Goal: Information Seeking & Learning: Find specific fact

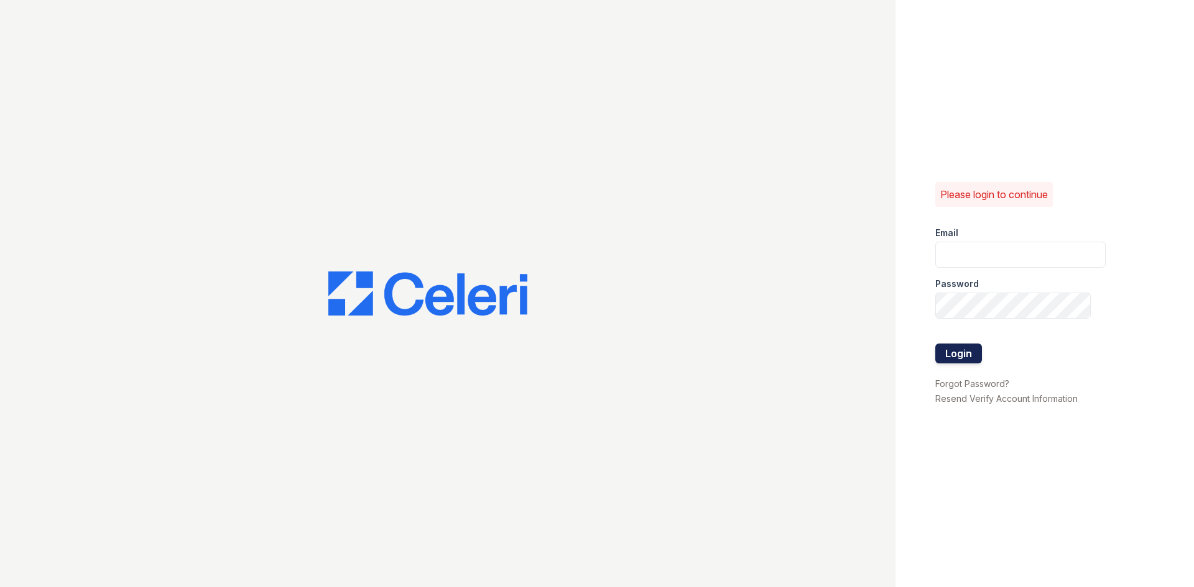
type input "[EMAIL_ADDRESS][DOMAIN_NAME]"
click at [962, 360] on button "Login" at bounding box center [958, 354] width 47 height 20
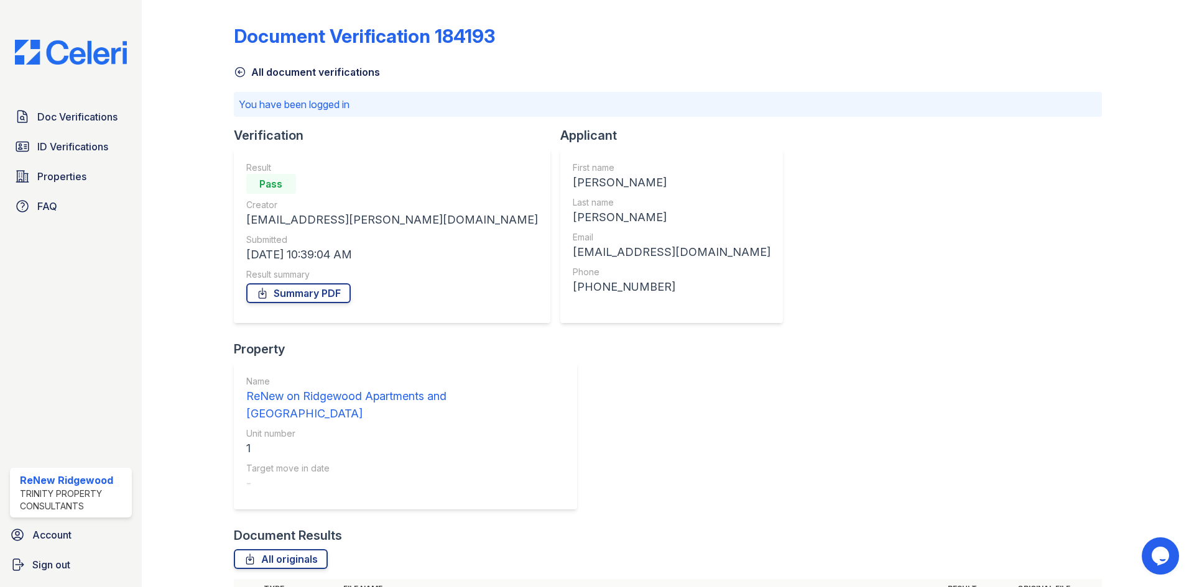
click at [87, 50] on img at bounding box center [71, 52] width 132 height 25
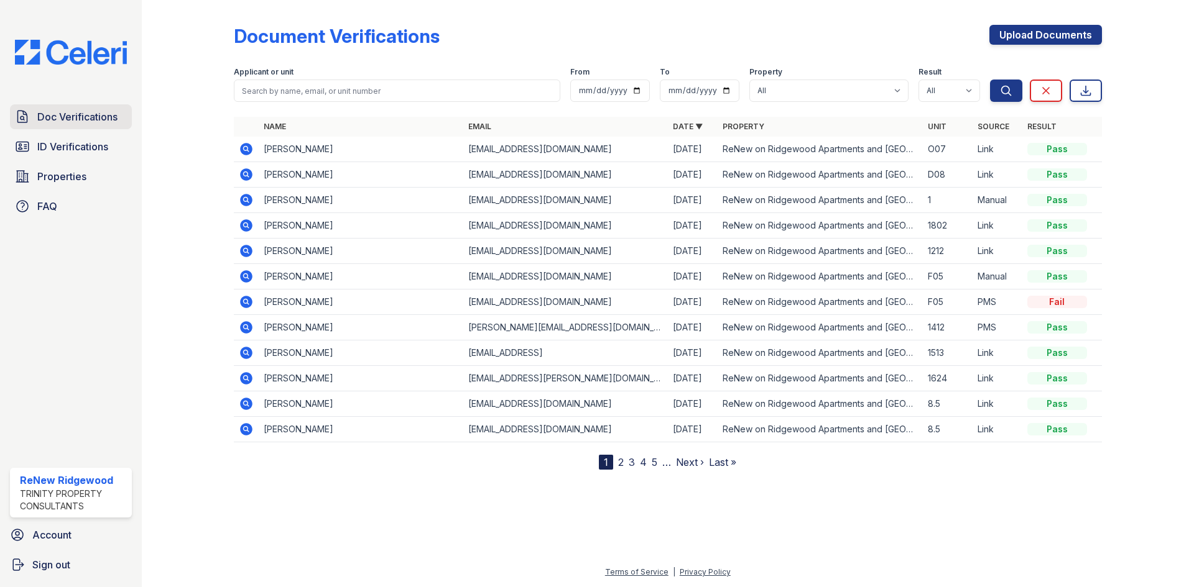
click at [94, 120] on span "Doc Verifications" at bounding box center [77, 116] width 80 height 15
click at [96, 111] on span "Doc Verifications" at bounding box center [77, 116] width 80 height 15
click at [107, 113] on span "Doc Verifications" at bounding box center [77, 116] width 80 height 15
click at [71, 153] on span "ID Verifications" at bounding box center [72, 146] width 71 height 15
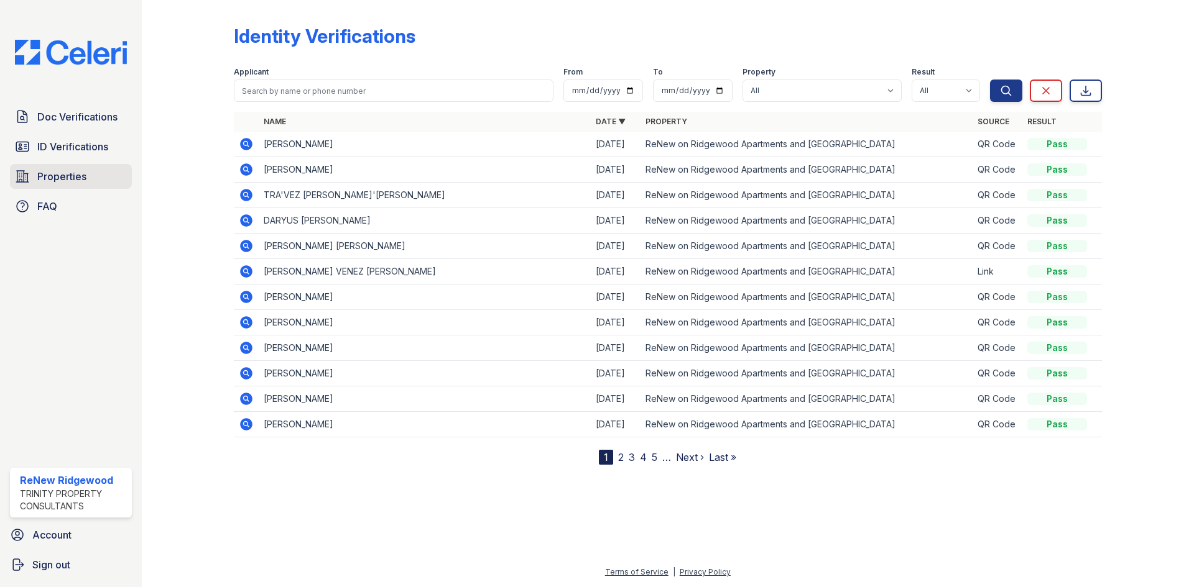
click at [73, 183] on span "Properties" at bounding box center [61, 176] width 49 height 15
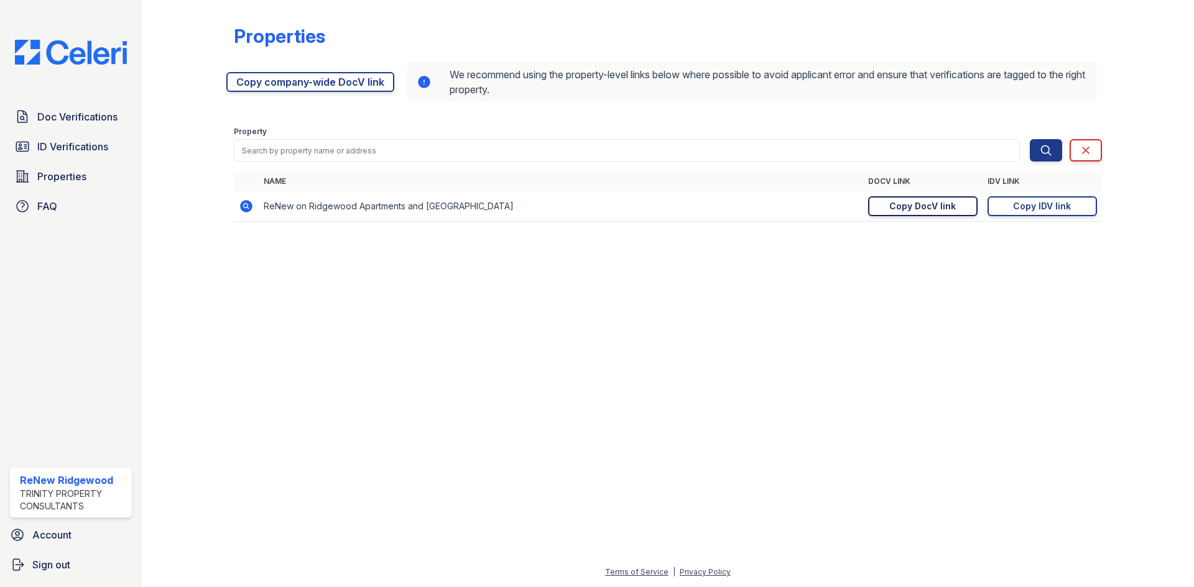
click at [891, 205] on div "Copy DocV link" at bounding box center [922, 206] width 67 height 12
click at [101, 122] on span "Doc Verifications" at bounding box center [77, 116] width 80 height 15
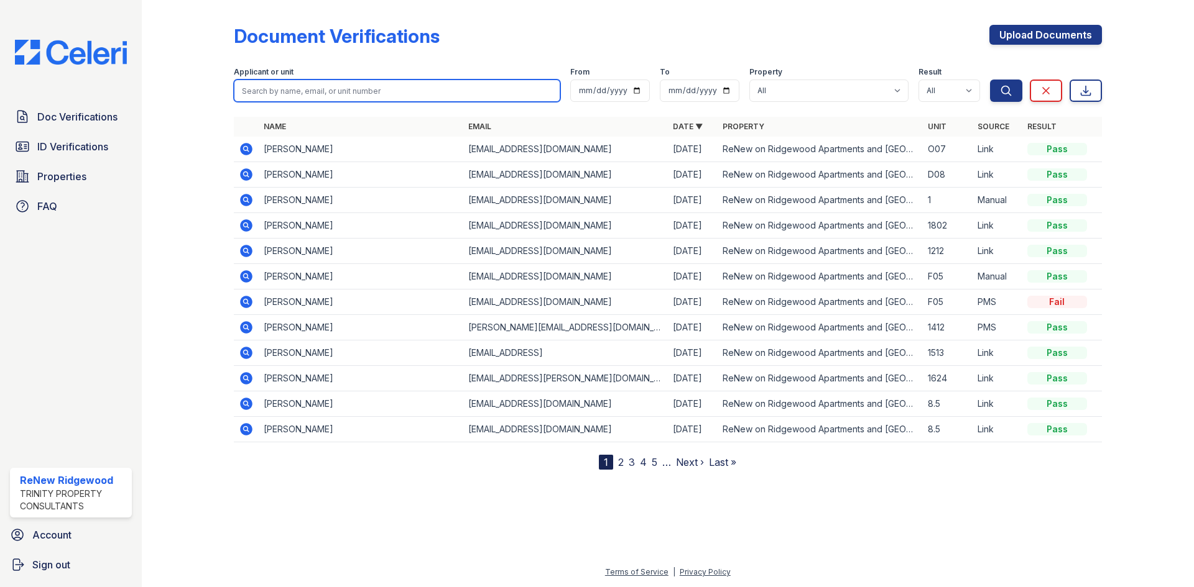
click at [361, 99] on input "search" at bounding box center [397, 91] width 326 height 22
type input "DeMorris"
click at [990, 80] on button "Search" at bounding box center [1006, 91] width 32 height 22
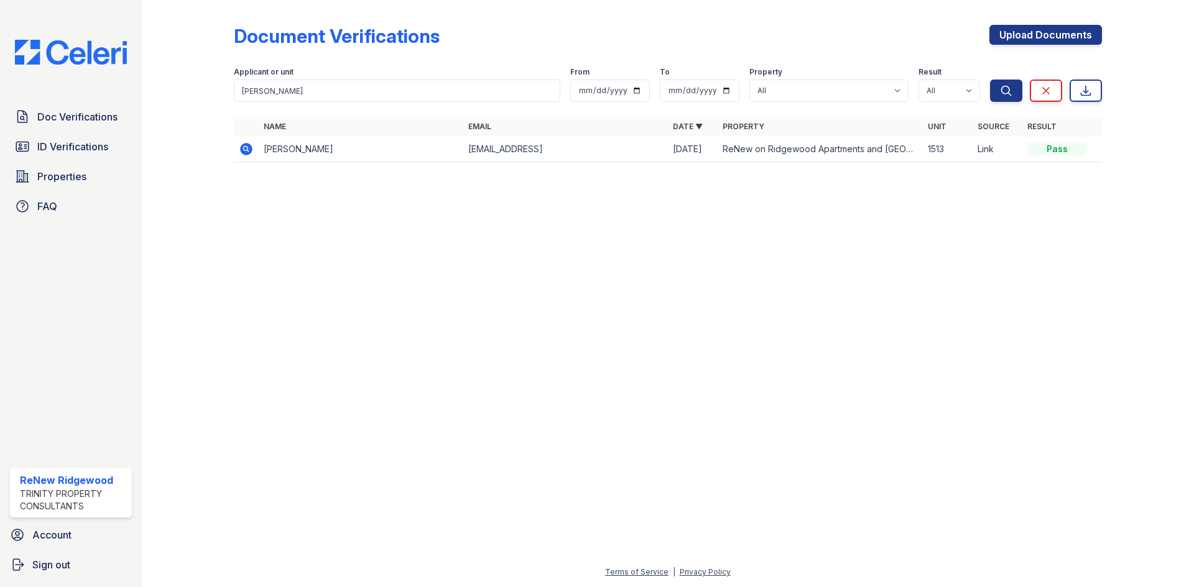
click at [249, 147] on icon at bounding box center [246, 149] width 12 height 12
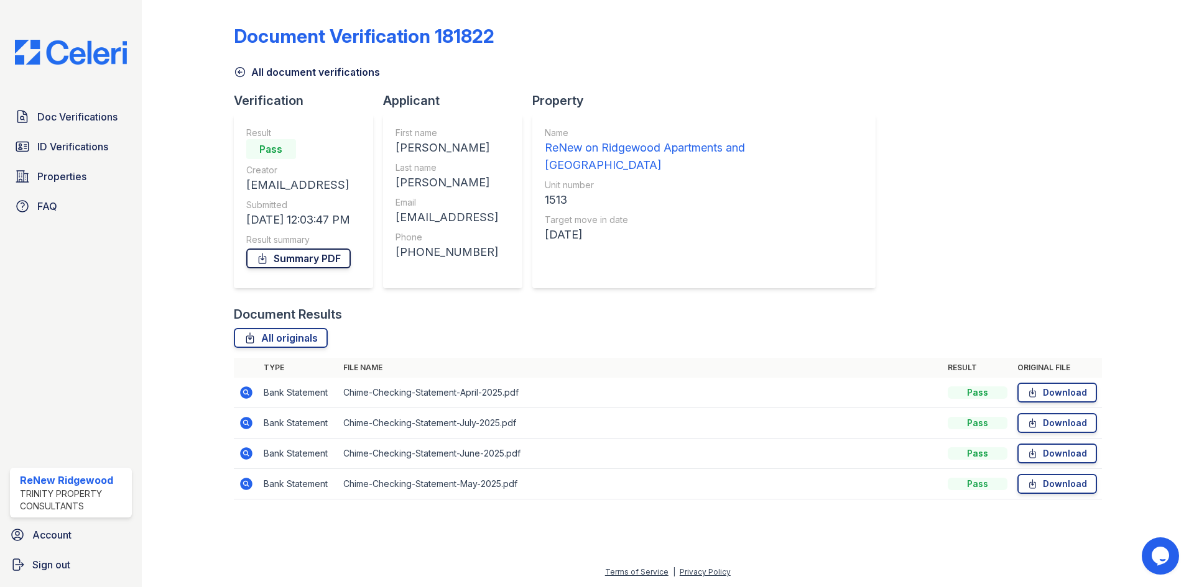
click at [324, 261] on link "Summary PDF" at bounding box center [298, 259] width 104 height 20
click at [102, 139] on link "ID Verifications" at bounding box center [71, 146] width 122 height 25
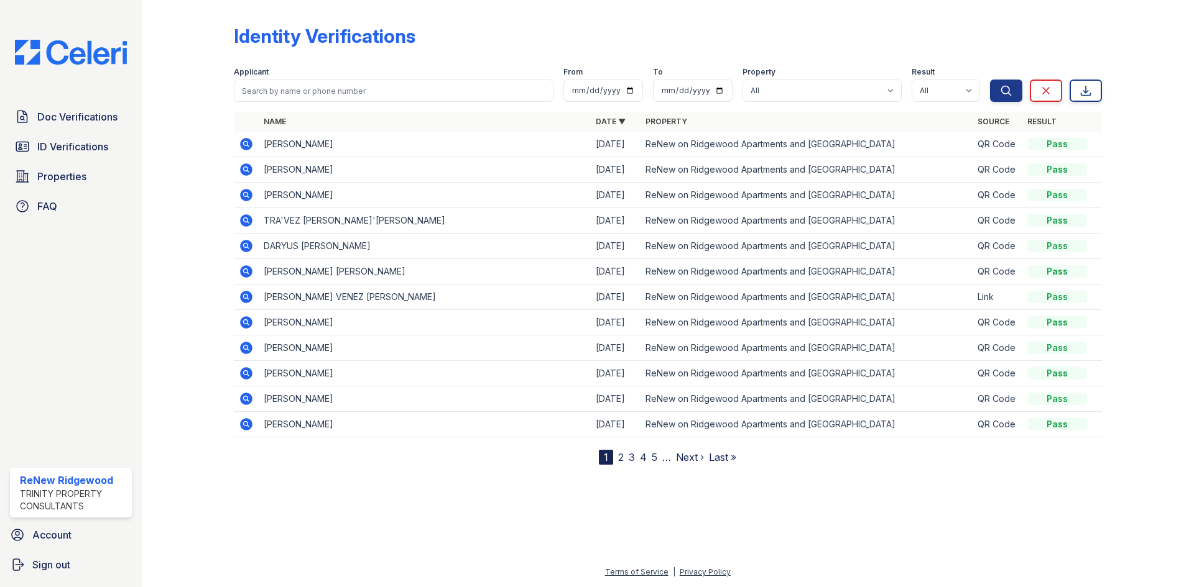
click at [247, 145] on icon at bounding box center [246, 144] width 15 height 15
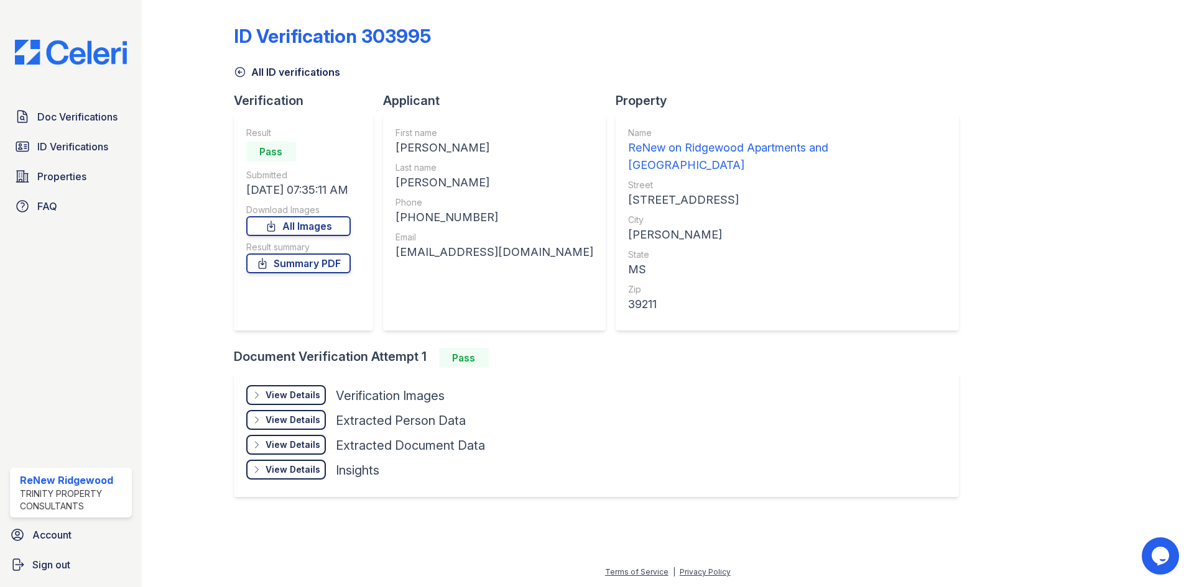
click at [459, 218] on div "+16015512075" at bounding box center [494, 217] width 198 height 17
copy div "+16015512075"
click at [482, 249] on div "nathandraut2@gmail.com" at bounding box center [494, 252] width 198 height 17
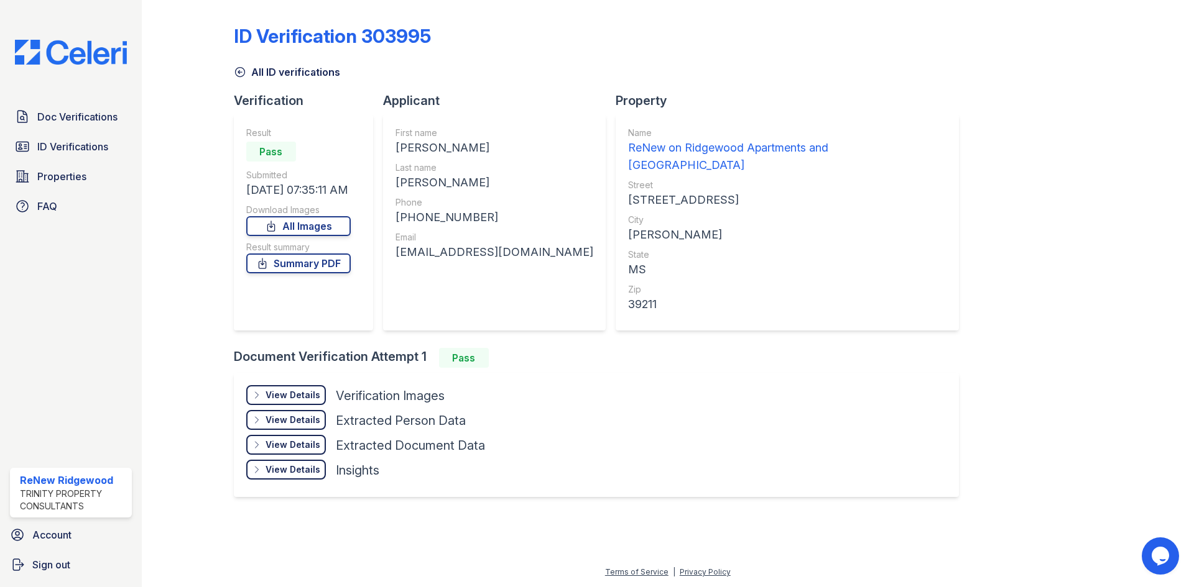
click at [485, 249] on div "nathandraut2@gmail.com" at bounding box center [494, 252] width 198 height 17
click at [486, 249] on div "nathandraut2@gmail.com" at bounding box center [494, 252] width 198 height 17
click at [486, 248] on div "nathandraut2@gmail.com" at bounding box center [494, 252] width 198 height 17
click at [438, 246] on div "nathandraut2@gmail.com" at bounding box center [494, 252] width 198 height 17
click at [441, 250] on div "nathandraut2@gmail.com" at bounding box center [494, 252] width 198 height 17
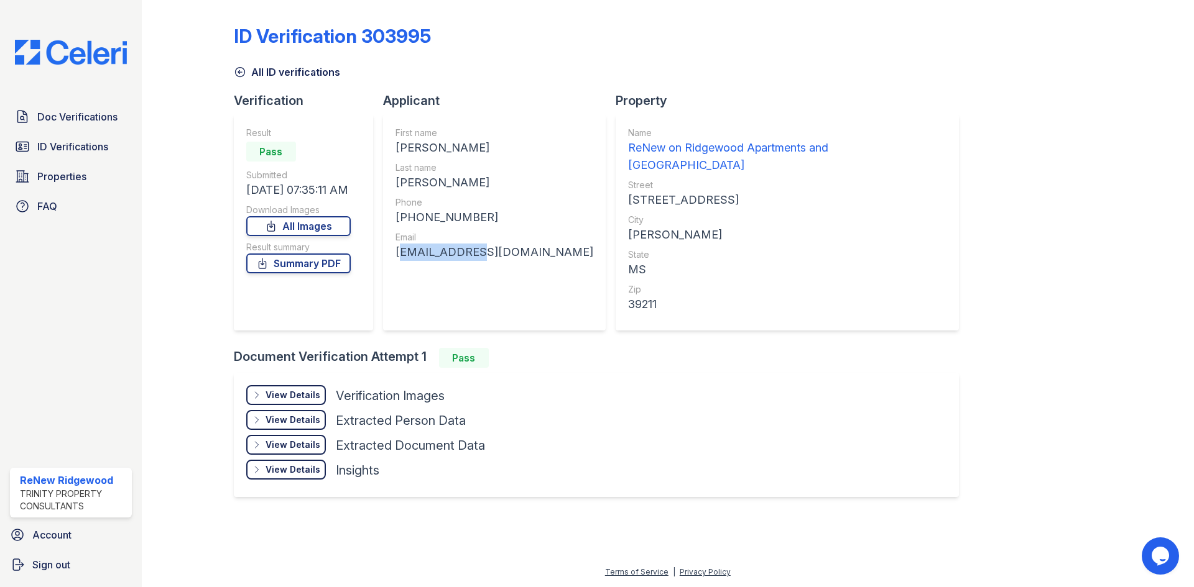
click at [441, 250] on div "nathandraut2@gmail.com" at bounding box center [494, 252] width 198 height 17
copy div "nathandraut2@gmail.com"
